Goal: Task Accomplishment & Management: Manage account settings

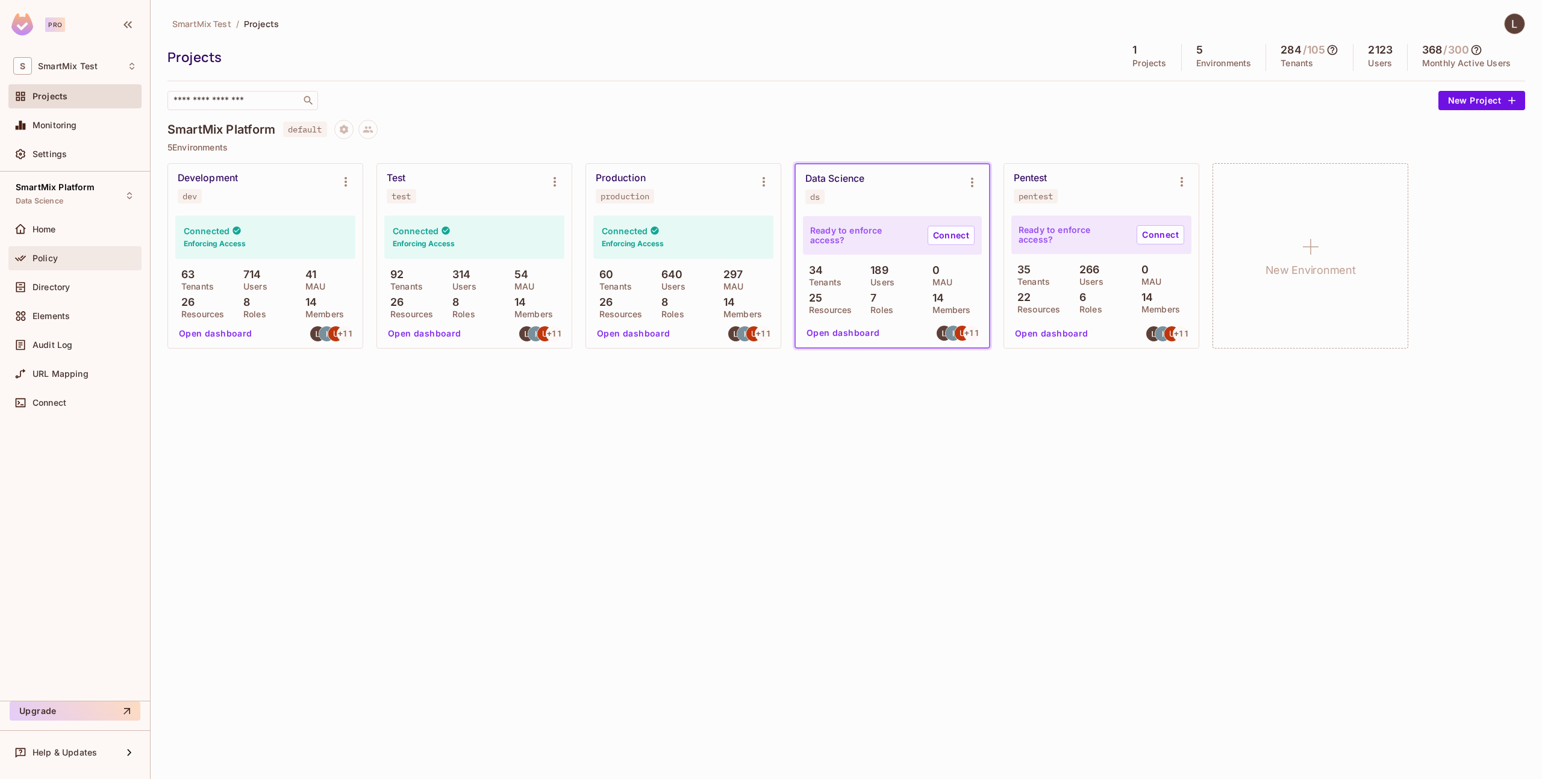
click at [81, 261] on div "Policy" at bounding box center [85, 259] width 104 height 10
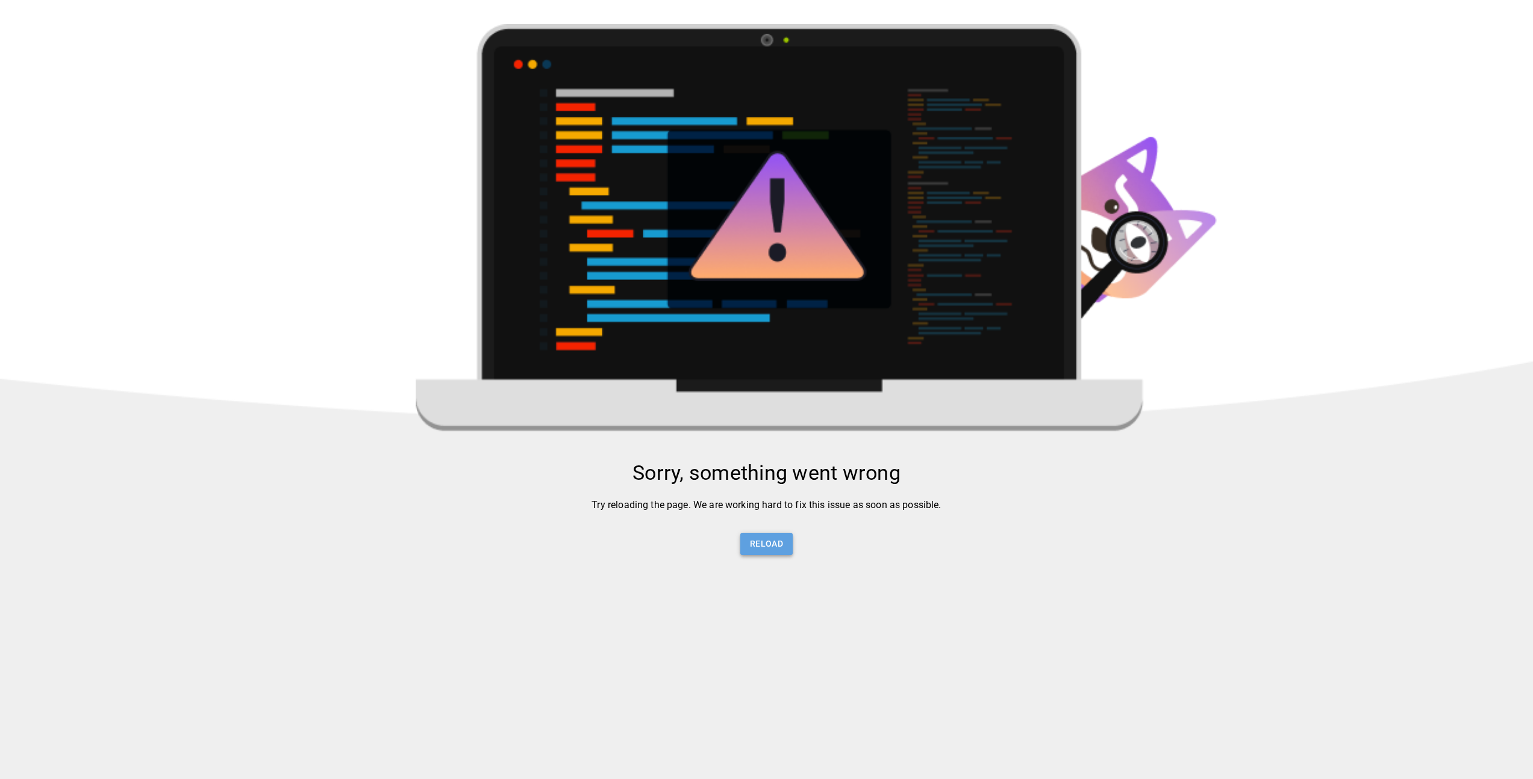
click at [782, 550] on button "Reload" at bounding box center [766, 544] width 52 height 22
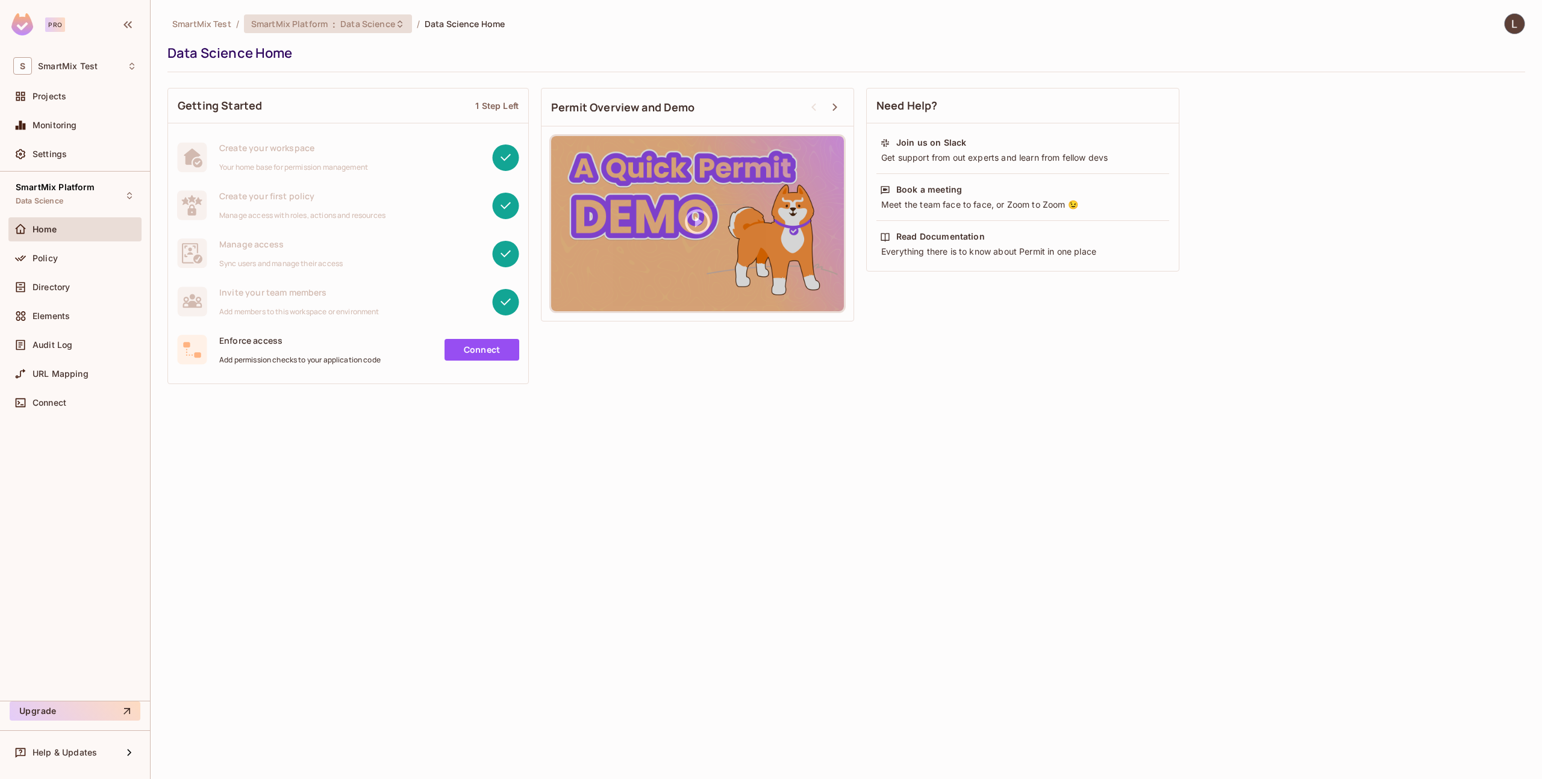
click at [341, 27] on span "Data Science" at bounding box center [367, 23] width 55 height 11
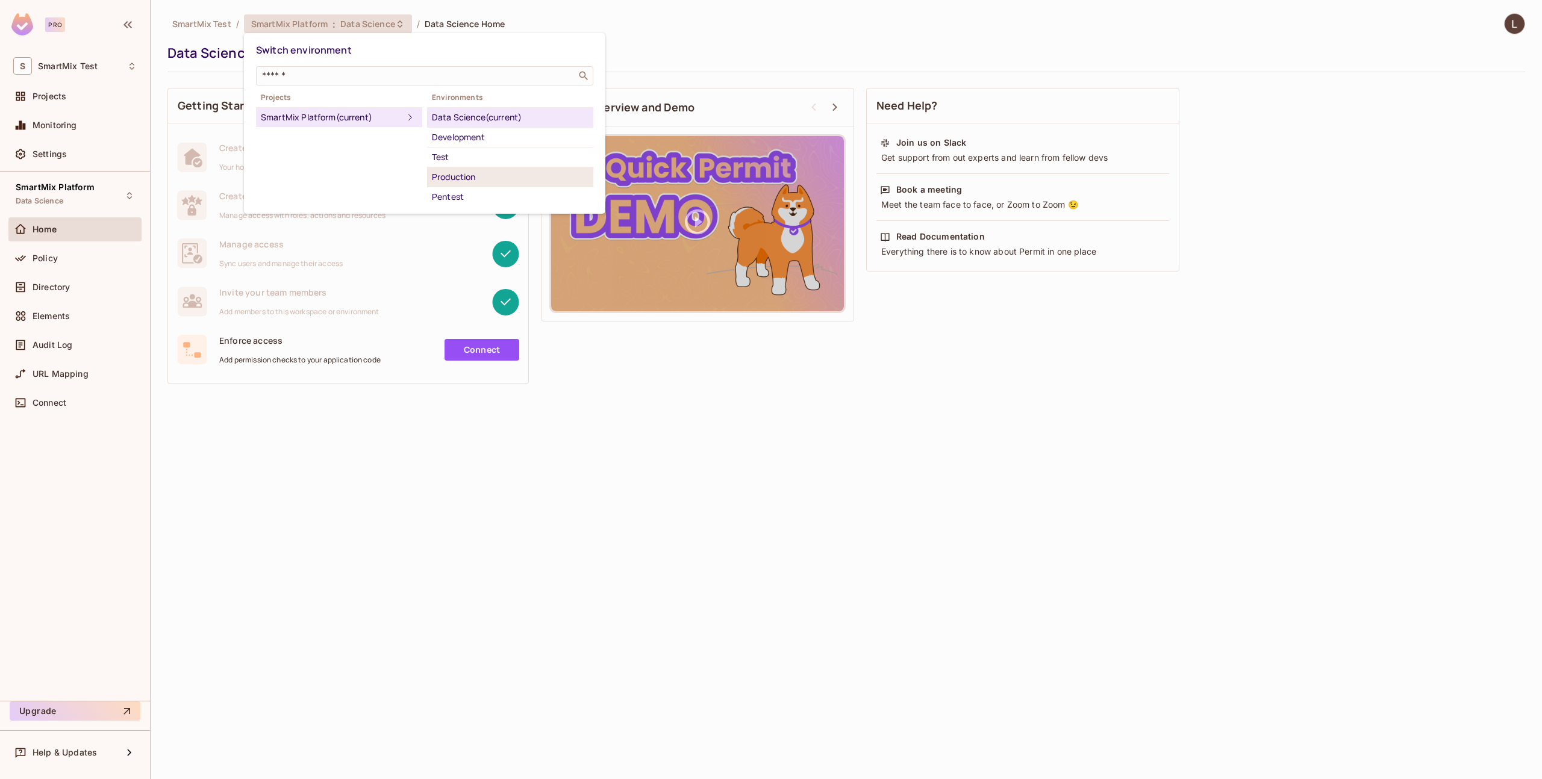
click at [476, 182] on div "Production" at bounding box center [510, 177] width 157 height 14
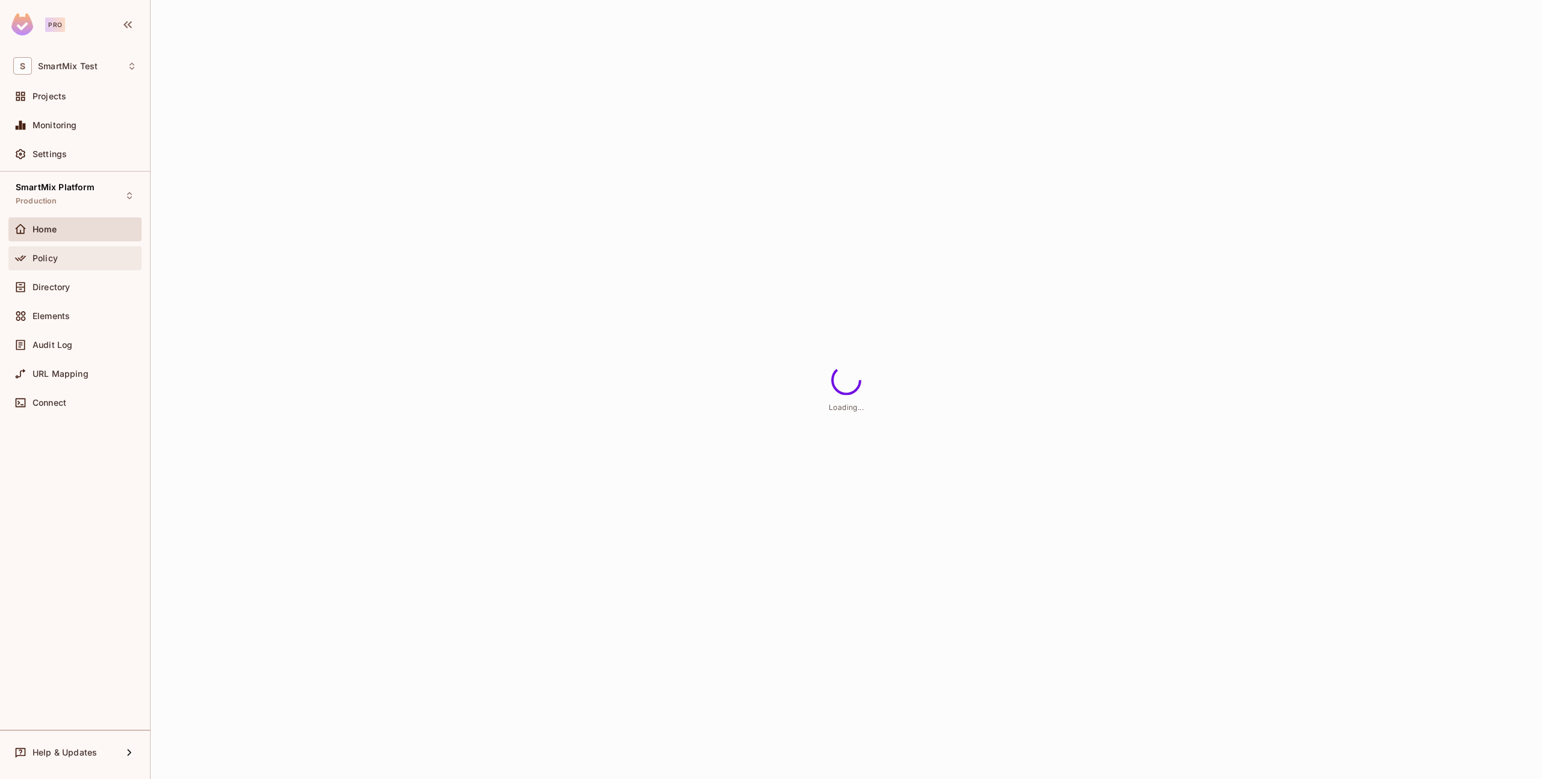
click at [70, 264] on div "Policy" at bounding box center [74, 258] width 123 height 14
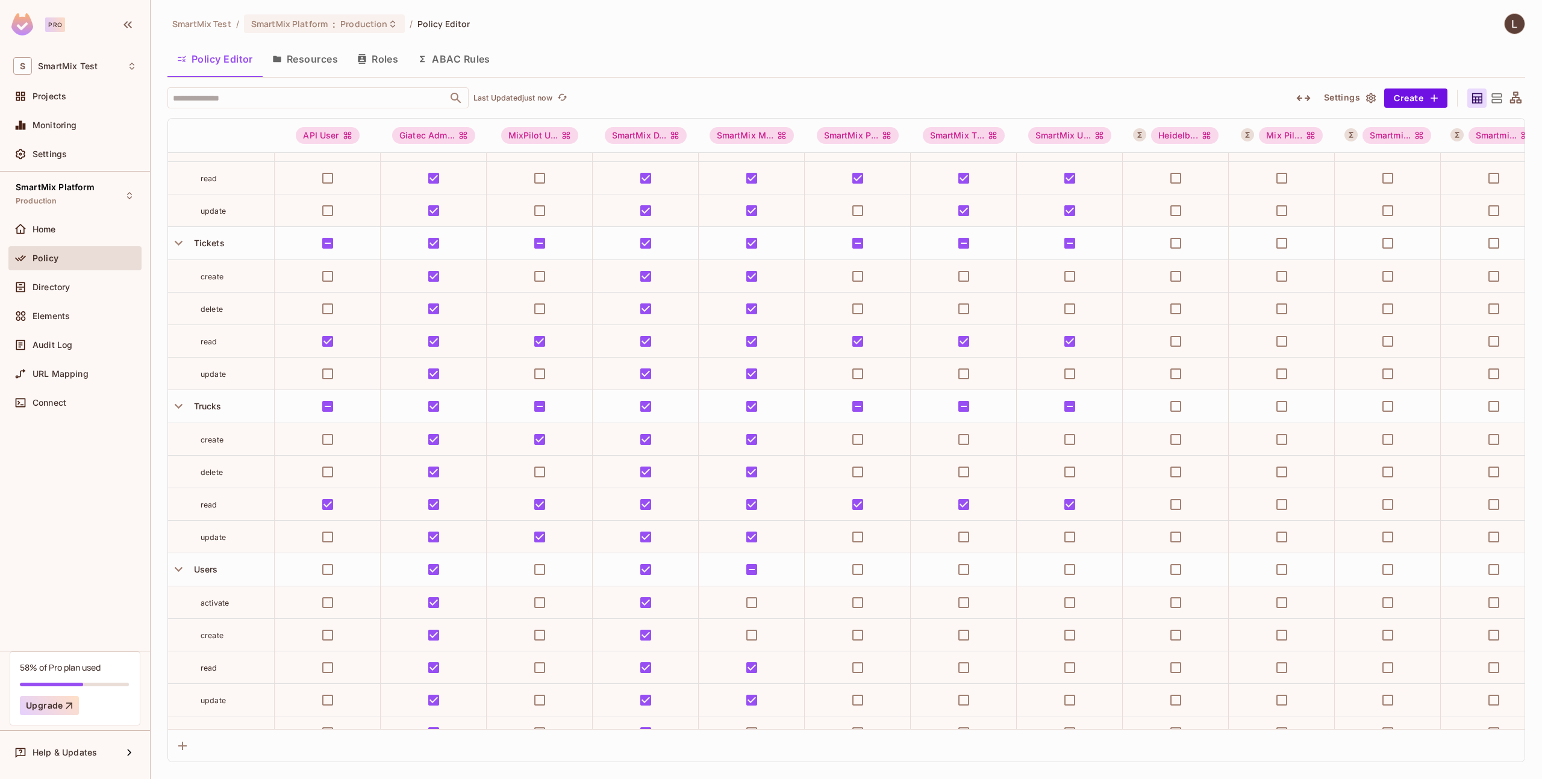
scroll to position [3318, 0]
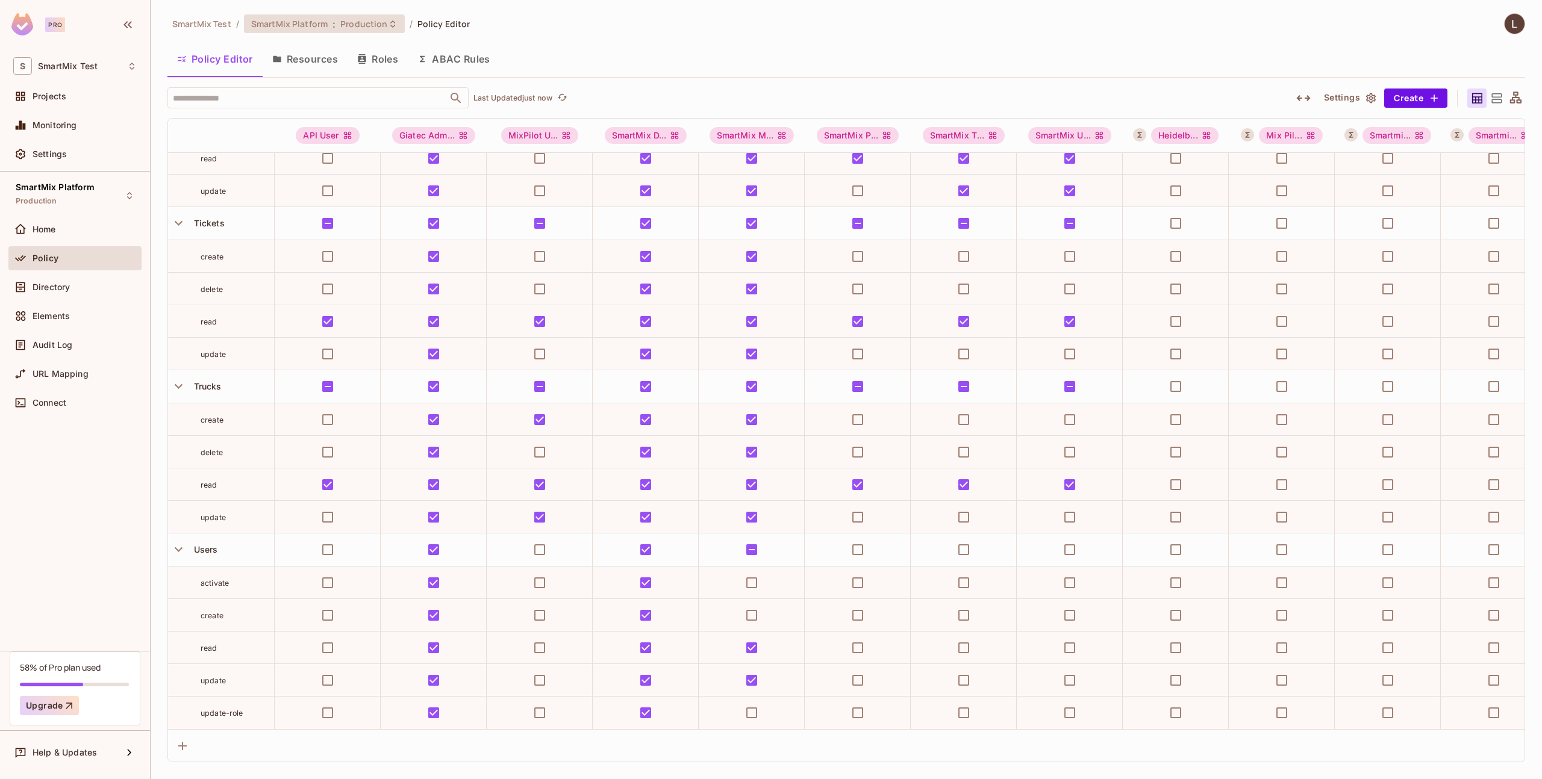
click at [317, 21] on span "SmartMix Platform" at bounding box center [289, 23] width 76 height 11
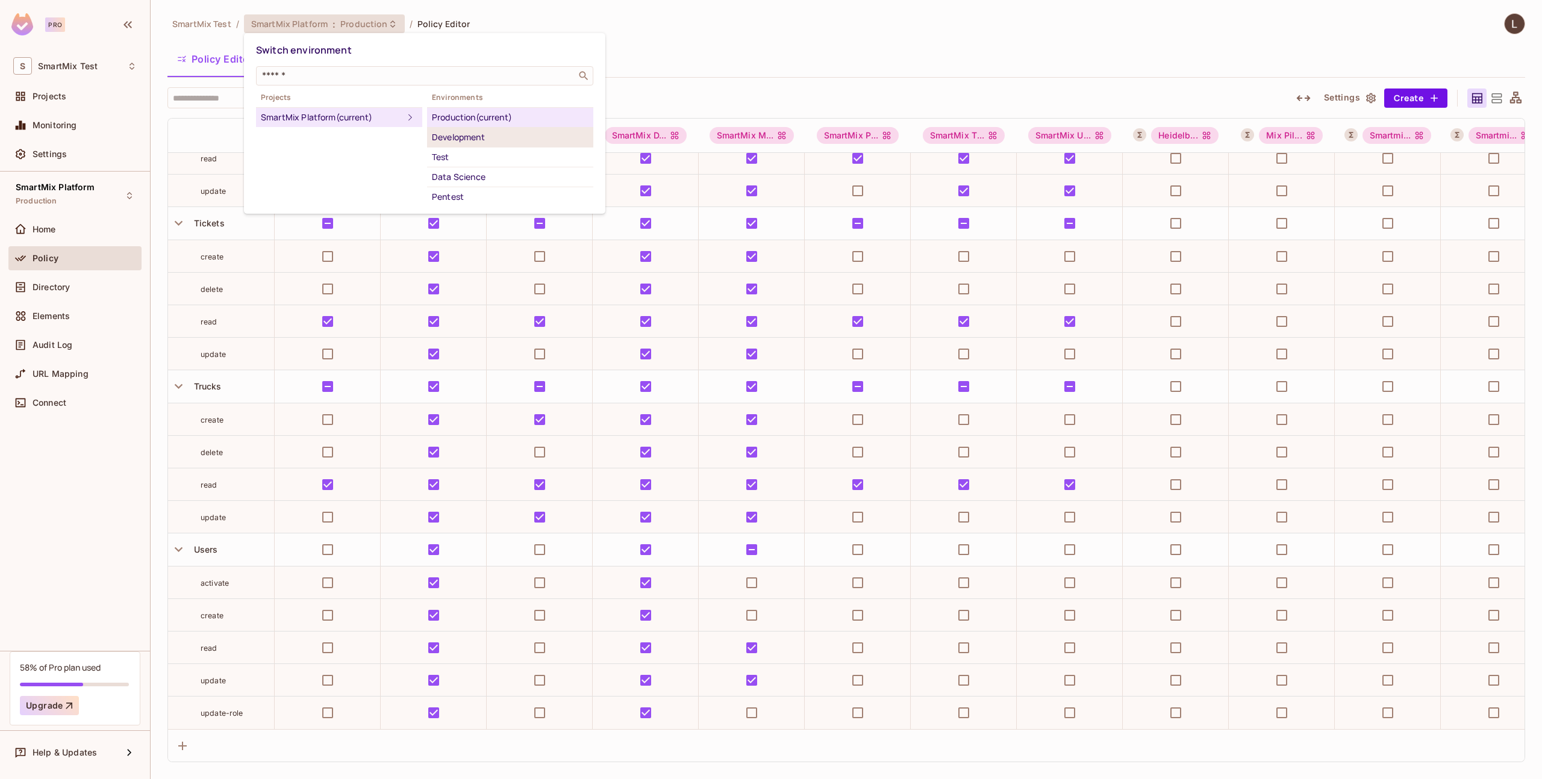
click at [466, 131] on div "Development" at bounding box center [510, 137] width 157 height 14
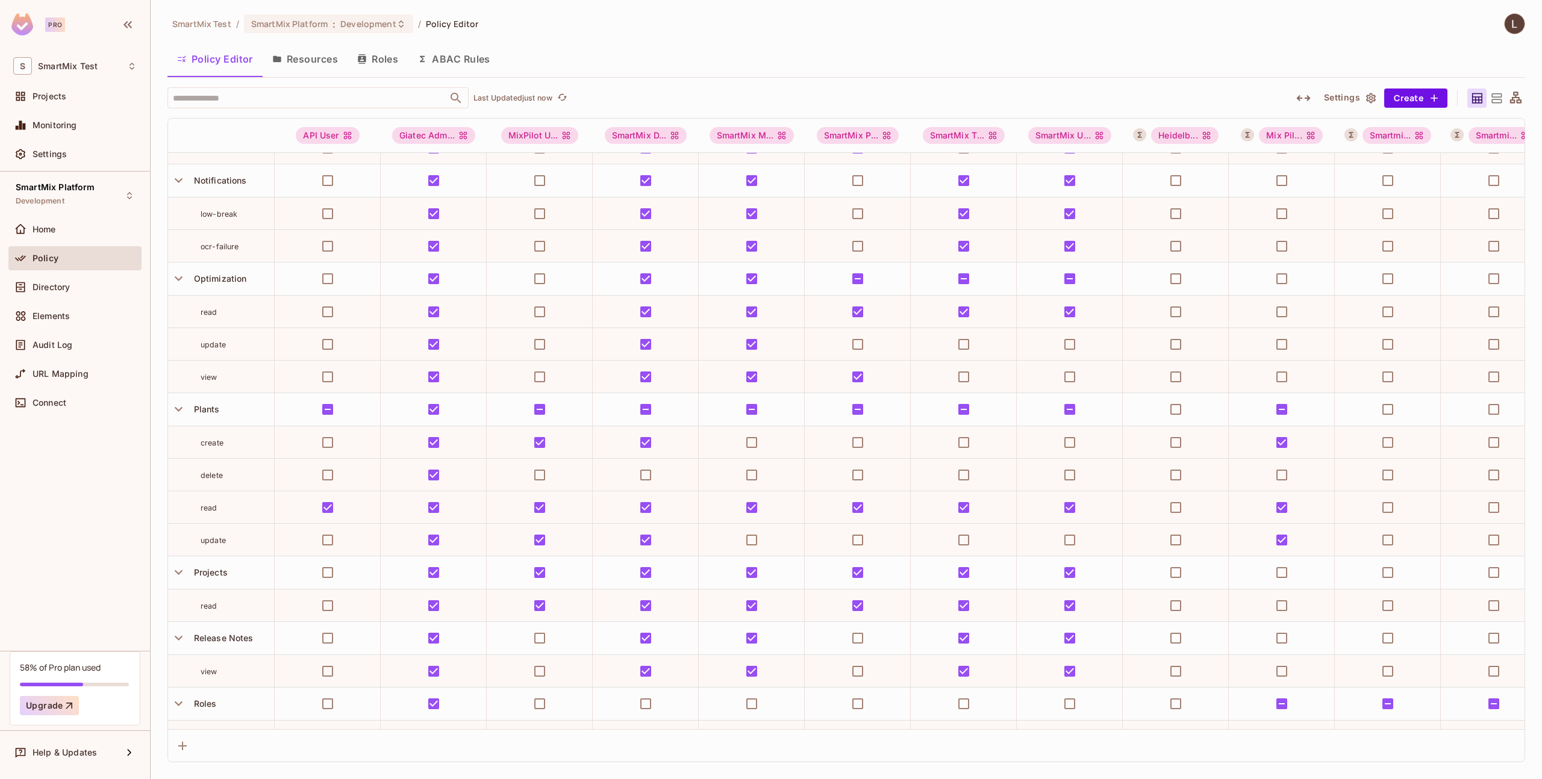
scroll to position [1606, 0]
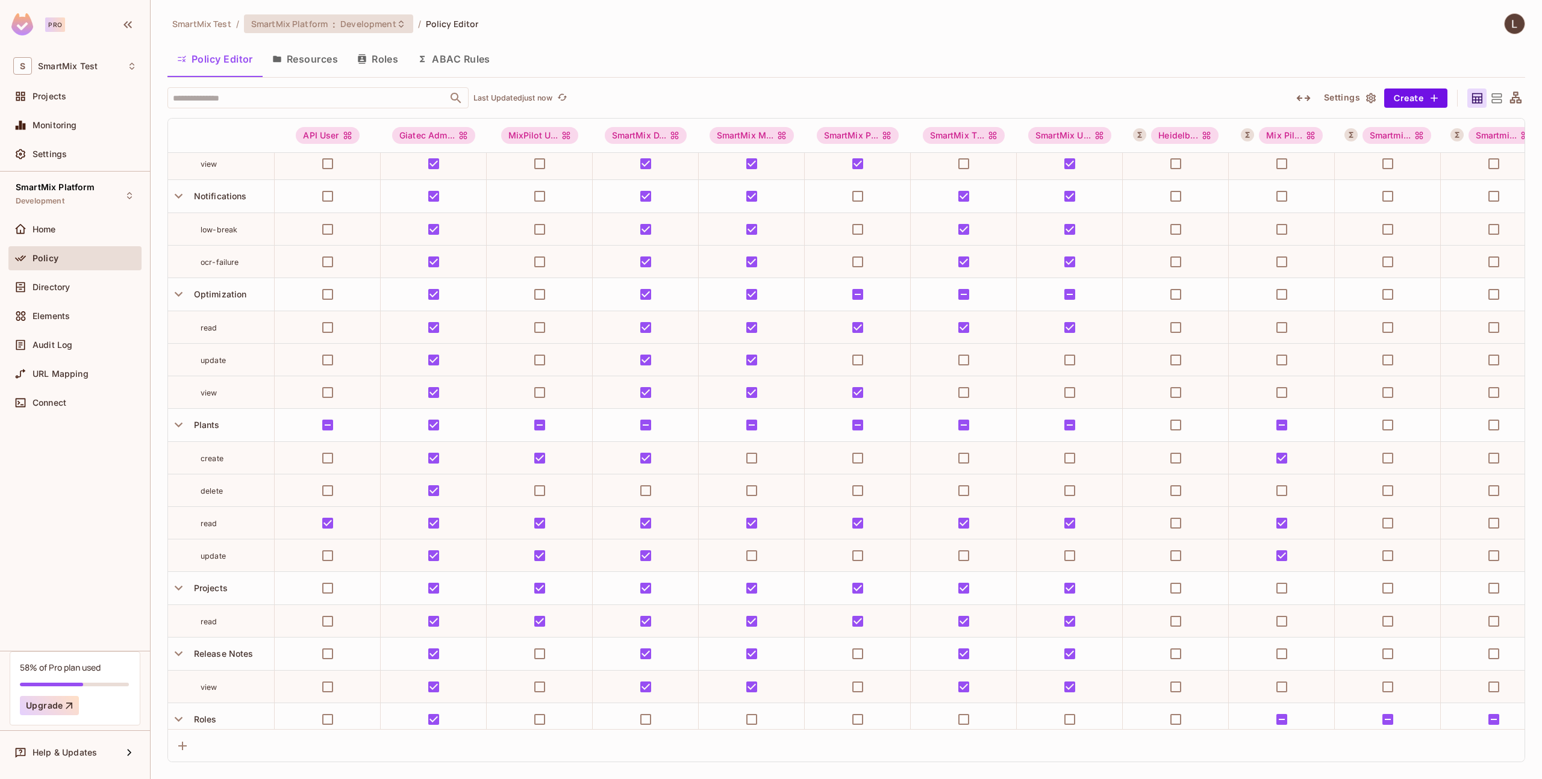
click at [341, 19] on span "Development" at bounding box center [367, 23] width 55 height 11
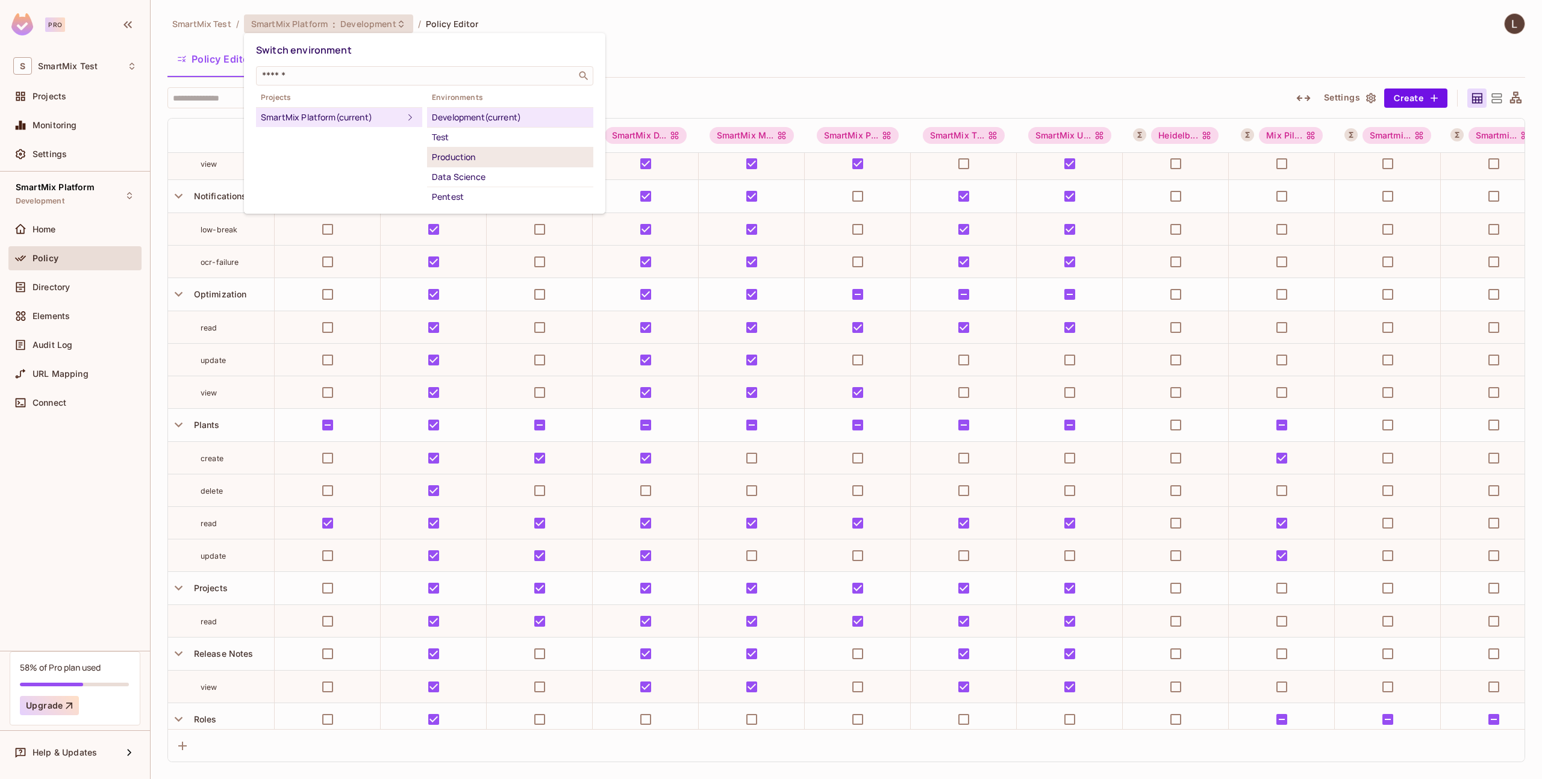
click at [468, 155] on div "Production" at bounding box center [510, 157] width 157 height 14
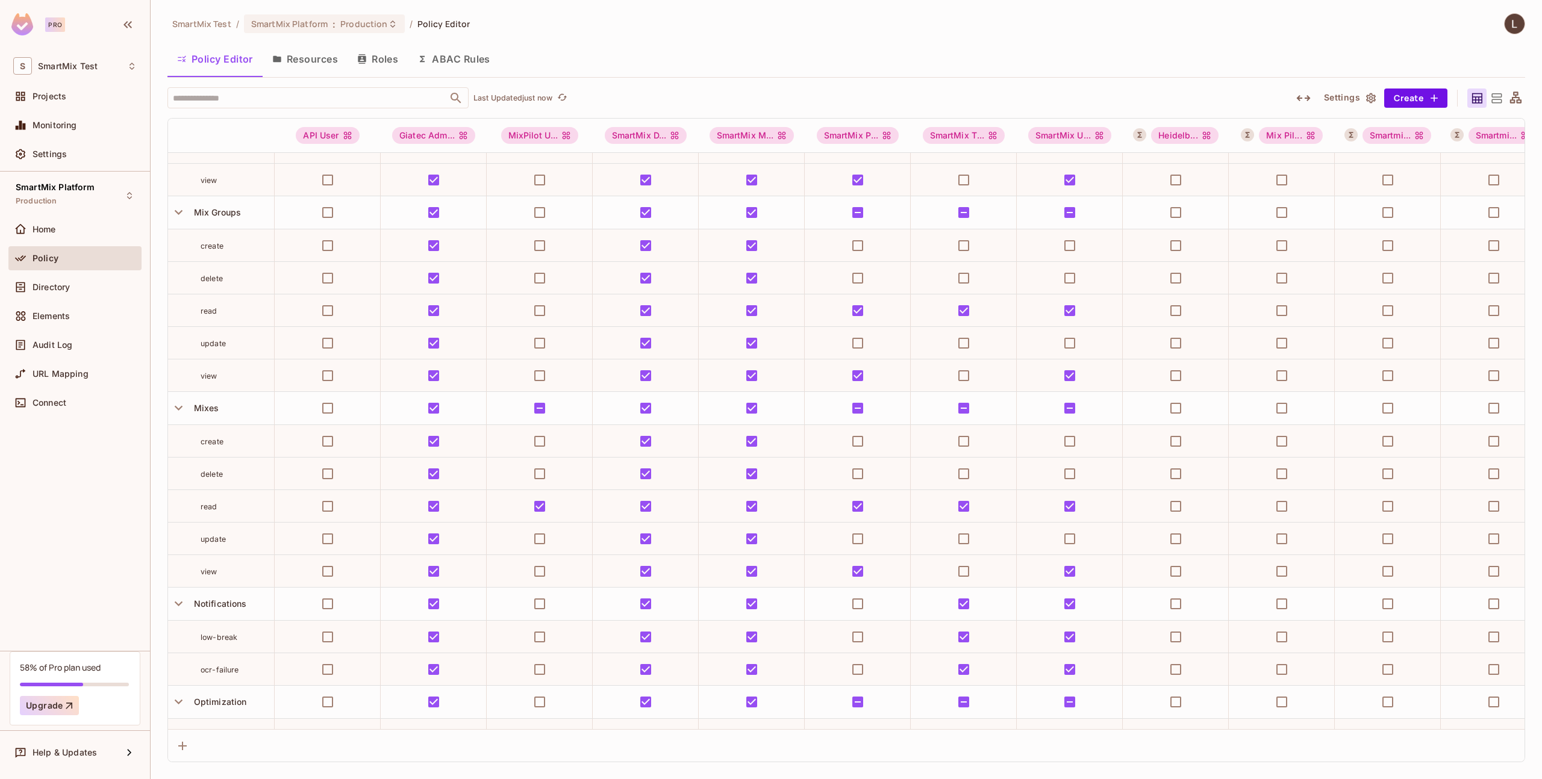
scroll to position [1287, 0]
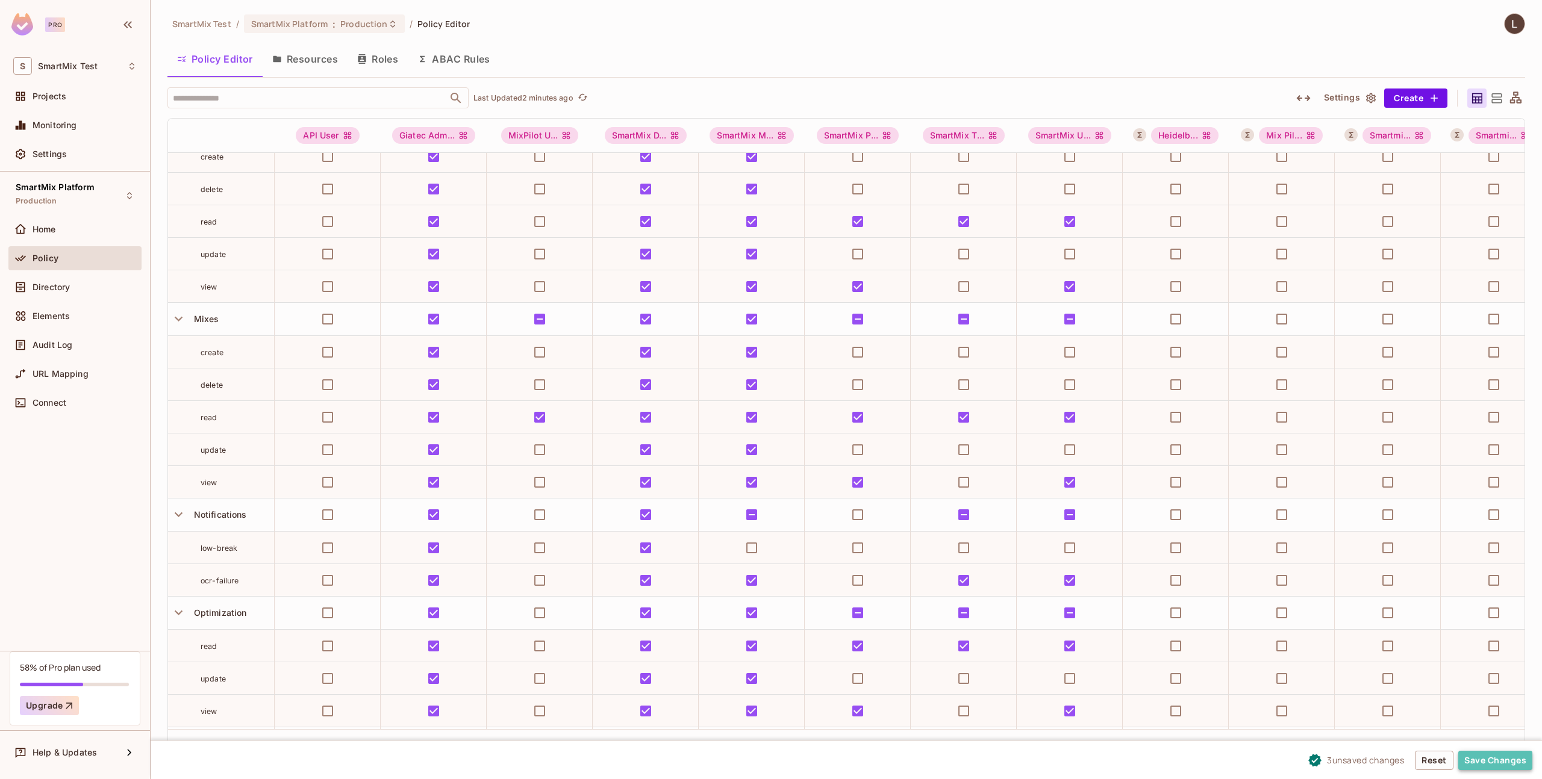
click at [1476, 759] on button "Save Changes" at bounding box center [1495, 760] width 74 height 19
click at [321, 19] on span "SmartMix Platform" at bounding box center [289, 23] width 76 height 11
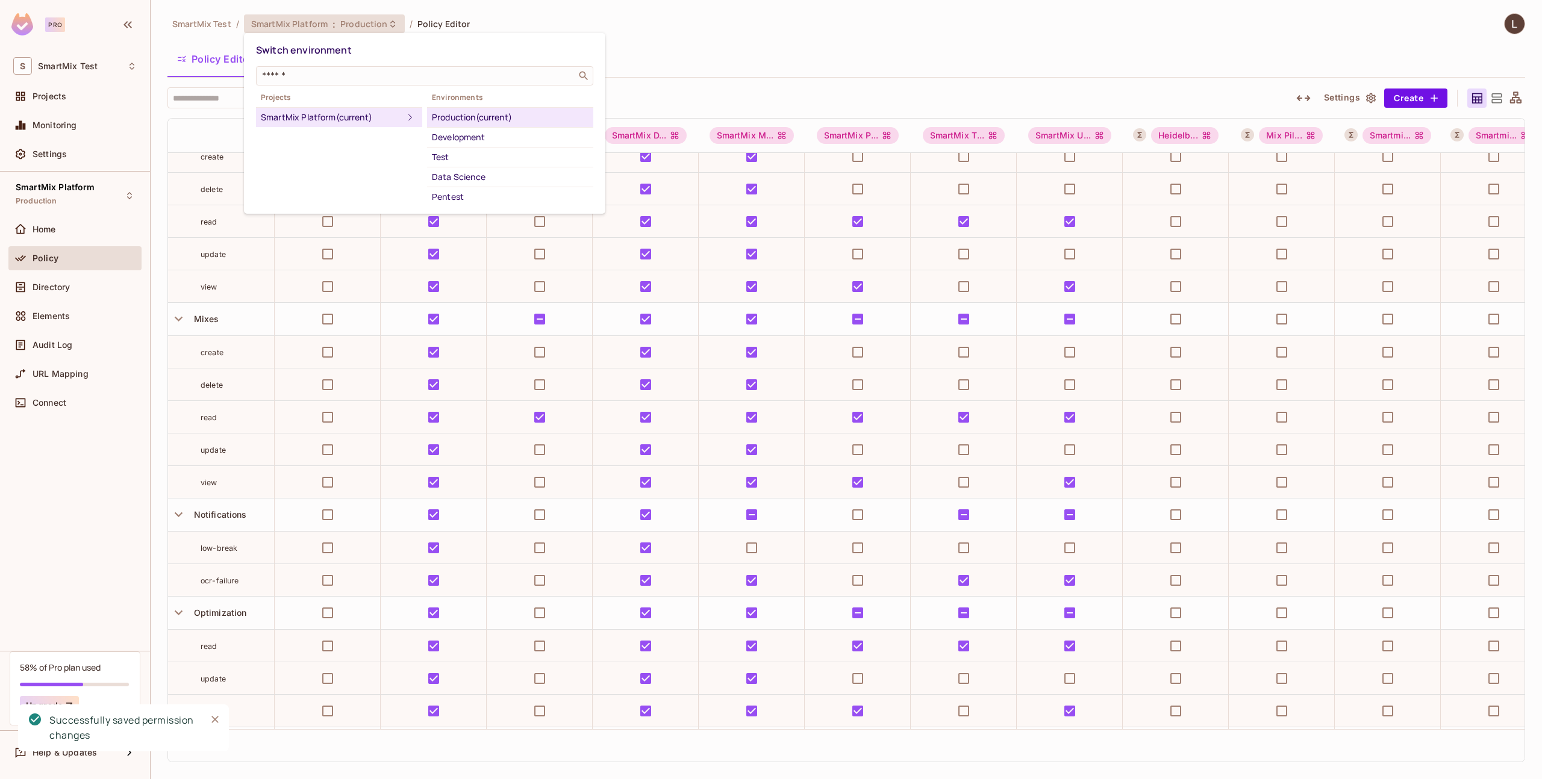
click at [455, 150] on div "Test" at bounding box center [510, 157] width 157 height 14
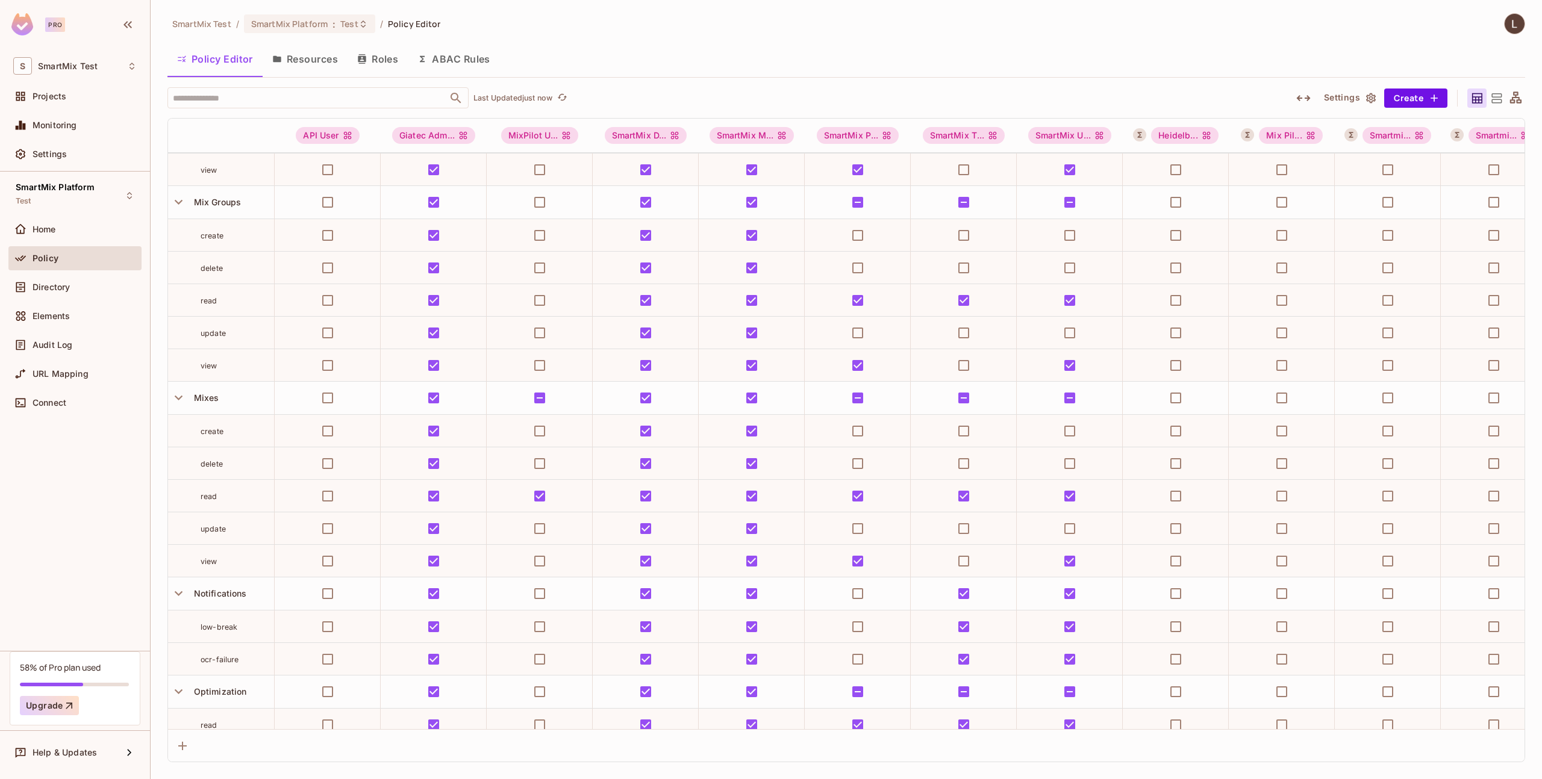
scroll to position [1441, 0]
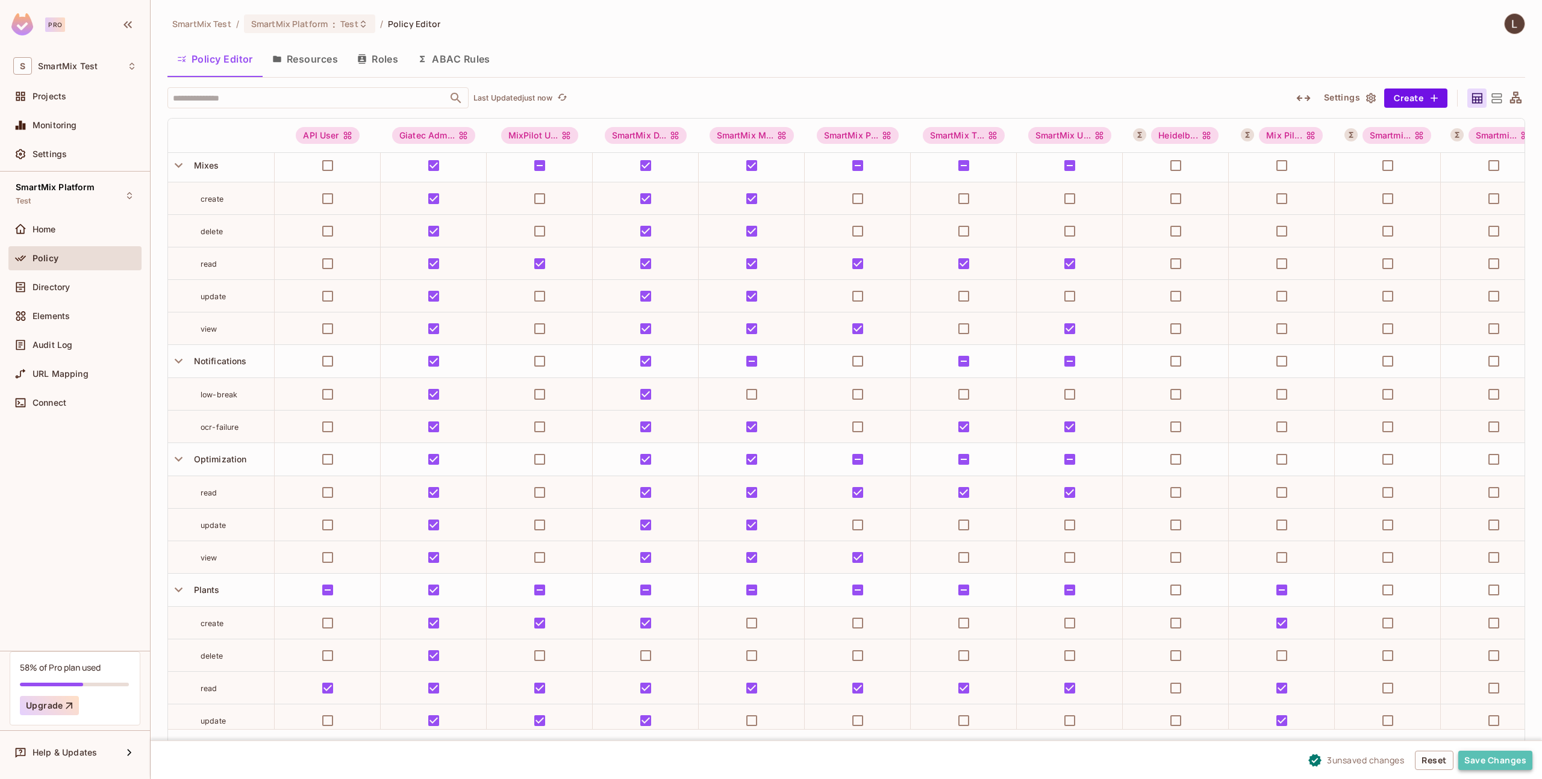
click at [1474, 753] on button "Save Changes" at bounding box center [1495, 760] width 74 height 19
click at [296, 23] on span "SmartMix Platform" at bounding box center [289, 23] width 76 height 11
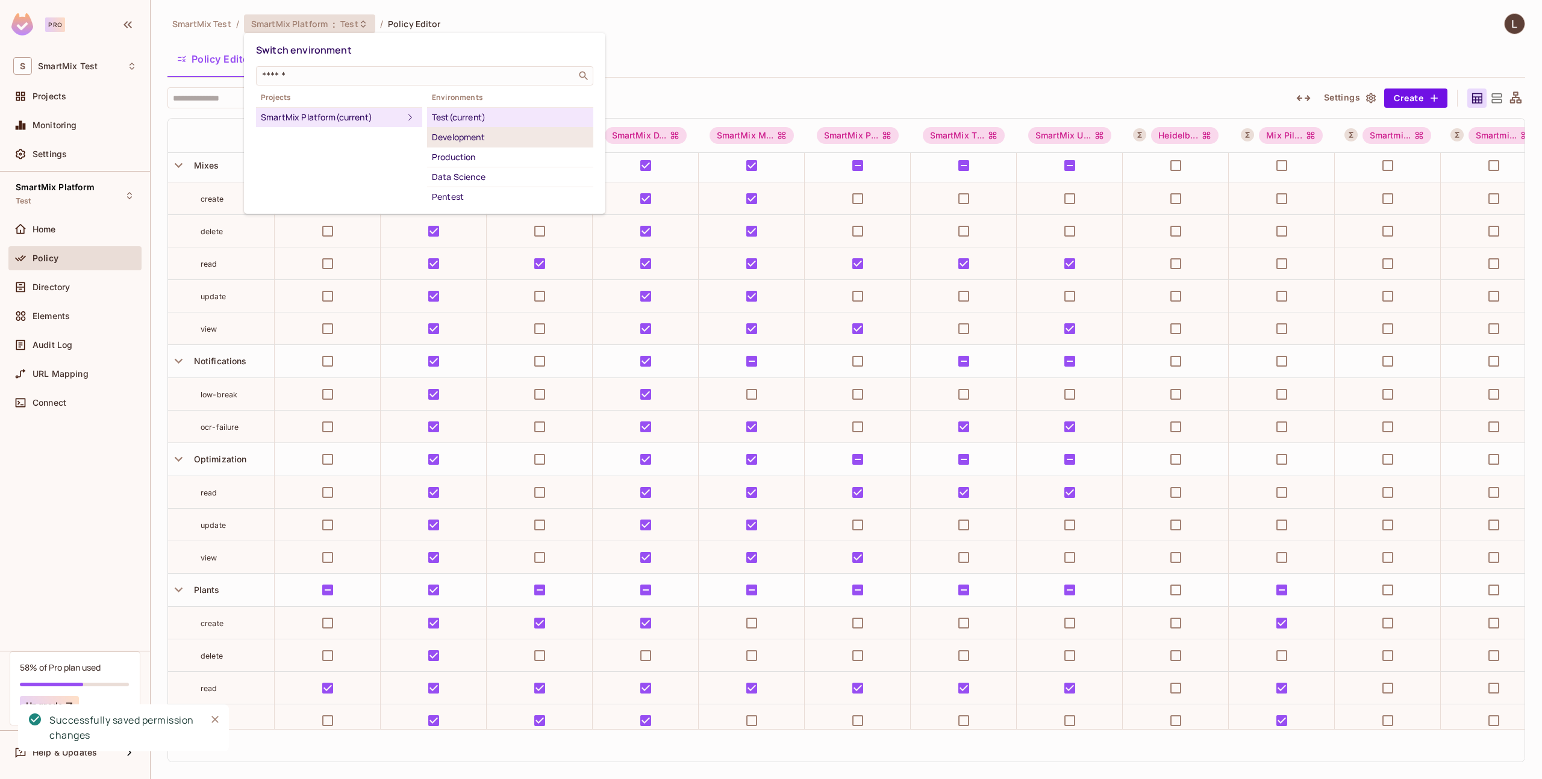
click at [482, 142] on div "Development" at bounding box center [510, 137] width 157 height 14
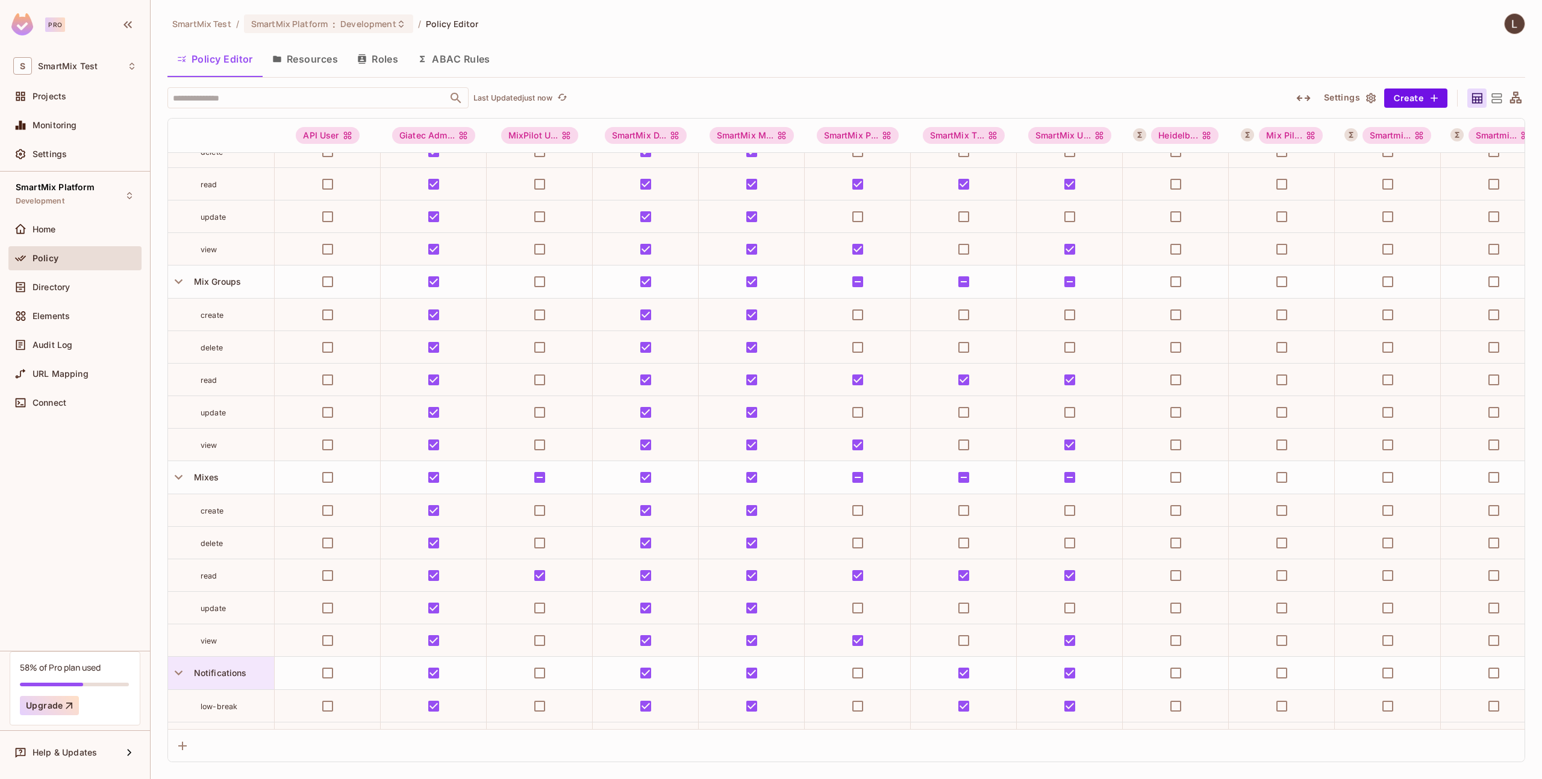
scroll to position [1352, 0]
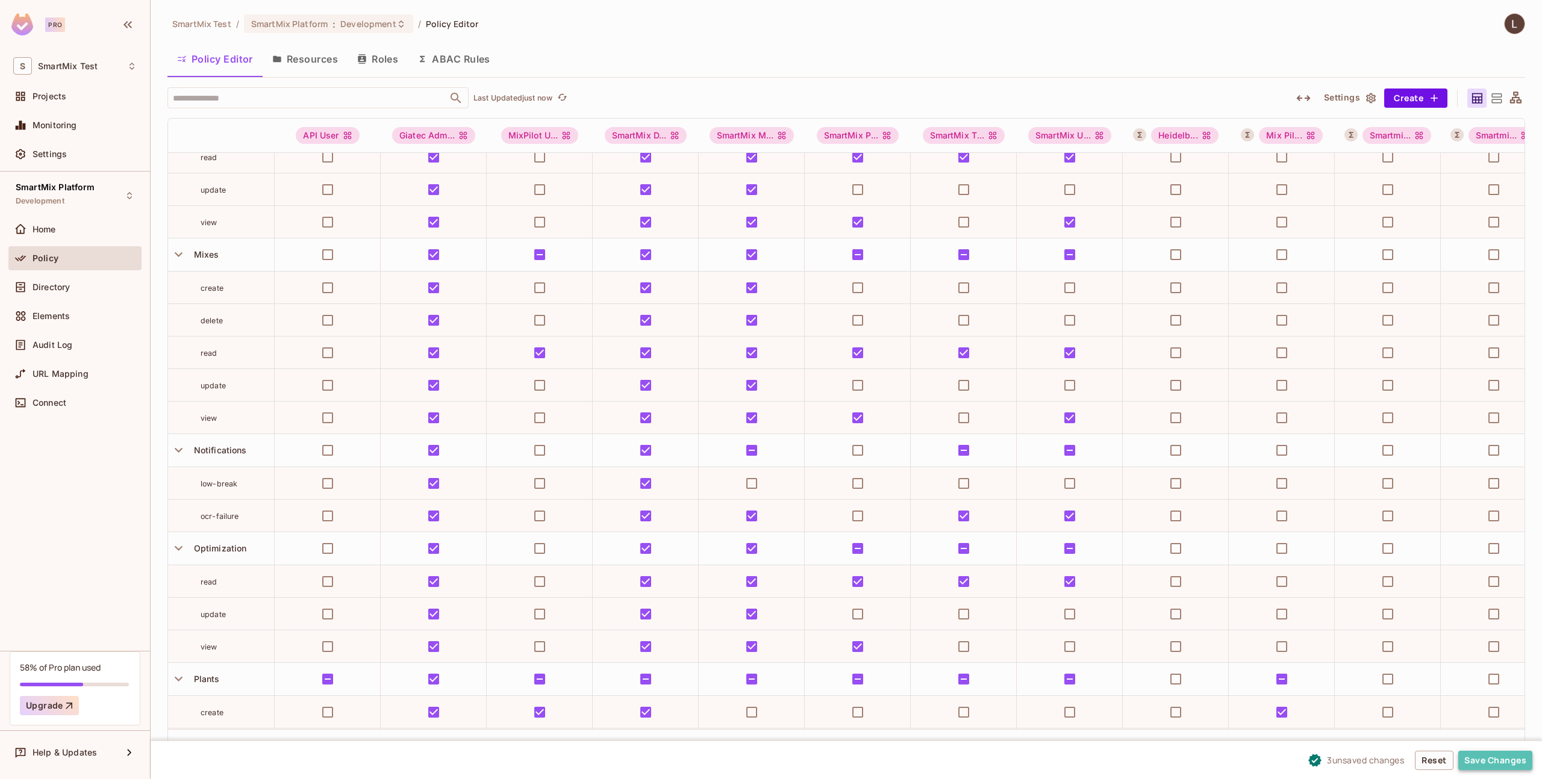
click at [1508, 760] on button "Save Changes" at bounding box center [1495, 760] width 74 height 19
